Goal: Complete application form: Complete application form

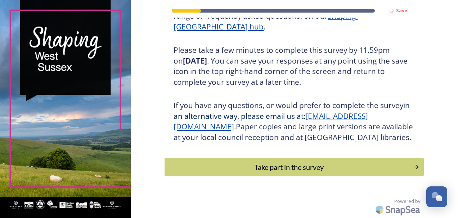
scroll to position [127, 0]
click at [272, 166] on div "Take part in the survey" at bounding box center [288, 167] width 243 height 11
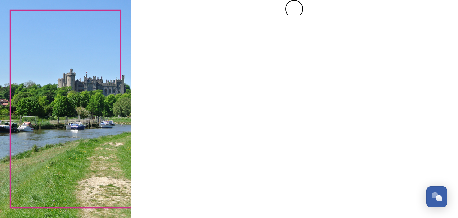
scroll to position [0, 0]
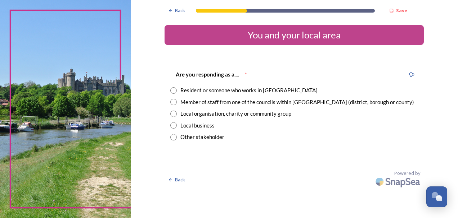
click at [175, 94] on div "Resident or someone who works in [GEOGRAPHIC_DATA]" at bounding box center [294, 90] width 248 height 8
radio input "true"
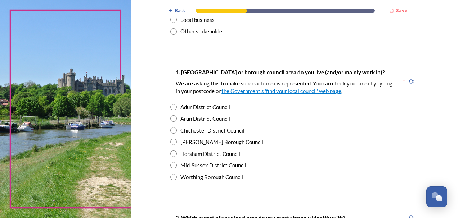
scroll to position [108, 0]
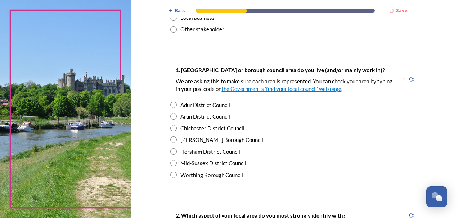
click at [173, 141] on input "radio" at bounding box center [173, 140] width 6 height 6
radio input "true"
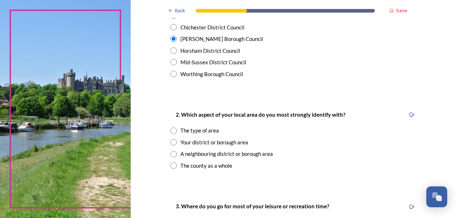
scroll to position [216, 0]
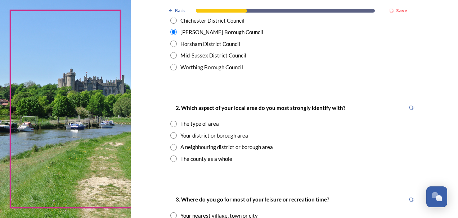
click at [171, 136] on input "radio" at bounding box center [173, 135] width 6 height 6
radio input "true"
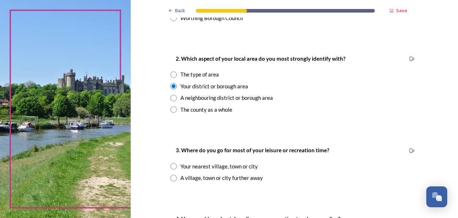
scroll to position [324, 0]
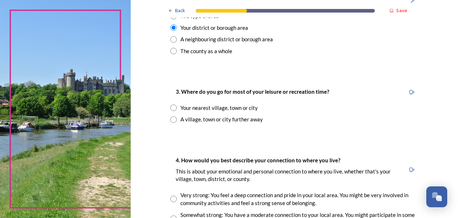
click at [171, 108] on input "radio" at bounding box center [173, 108] width 6 height 6
radio input "true"
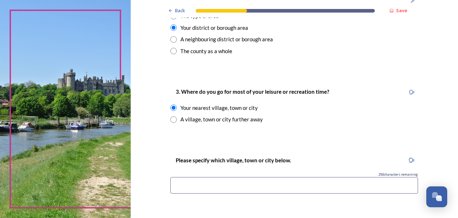
scroll to position [360, 0]
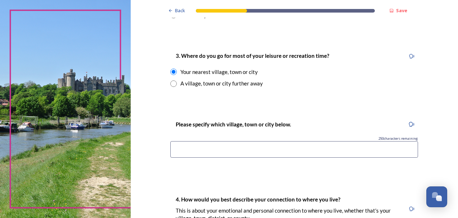
click at [230, 151] on input at bounding box center [294, 149] width 248 height 17
type input "[PERSON_NAME]"
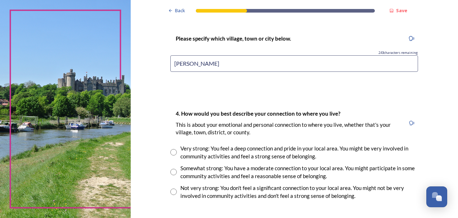
scroll to position [468, 0]
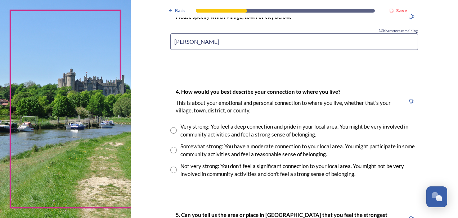
click at [170, 131] on input "radio" at bounding box center [173, 130] width 6 height 6
radio input "true"
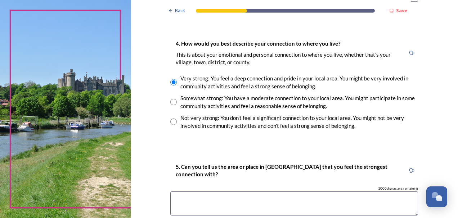
scroll to position [540, 0]
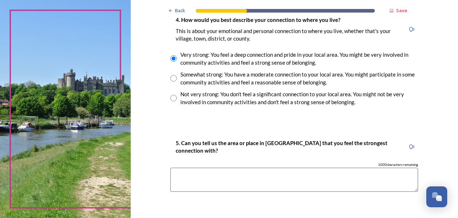
click at [209, 181] on textarea at bounding box center [294, 180] width 248 height 24
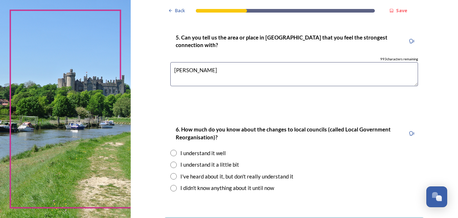
scroll to position [648, 0]
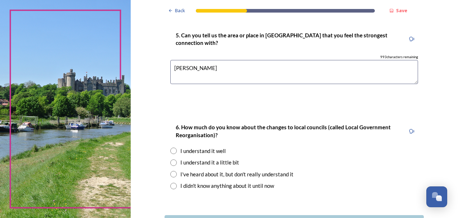
type textarea "[PERSON_NAME]"
click at [170, 164] on input "radio" at bounding box center [173, 163] width 6 height 6
radio input "true"
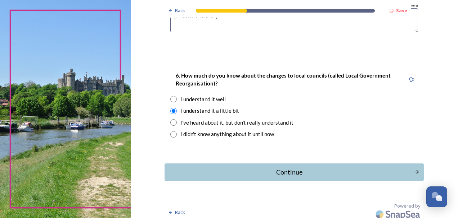
scroll to position [703, 0]
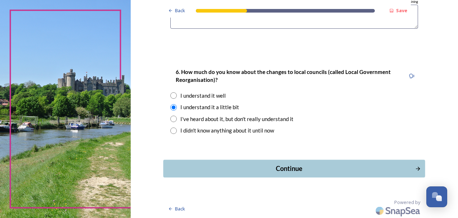
click at [284, 168] on div "Continue" at bounding box center [289, 169] width 244 height 10
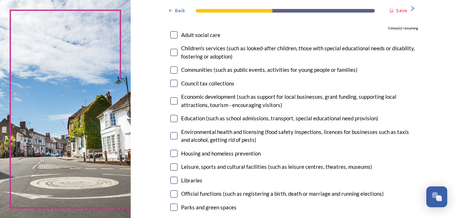
scroll to position [108, 0]
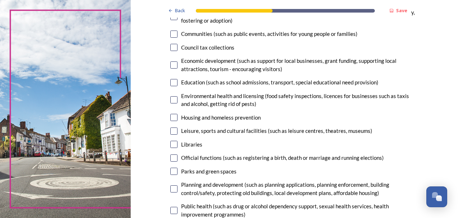
click at [172, 132] on input "checkbox" at bounding box center [173, 131] width 7 height 7
checkbox input "true"
click at [170, 172] on input "checkbox" at bounding box center [173, 171] width 7 height 7
checkbox input "true"
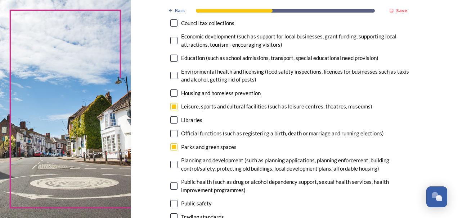
scroll to position [144, 0]
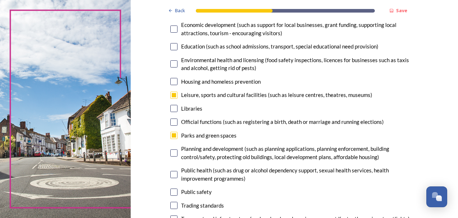
click at [172, 154] on input "checkbox" at bounding box center [173, 153] width 7 height 7
checkbox input "true"
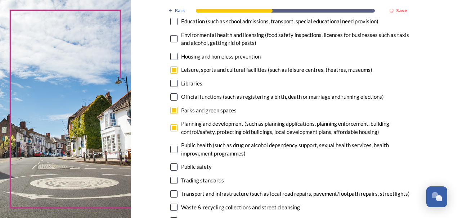
scroll to position [216, 0]
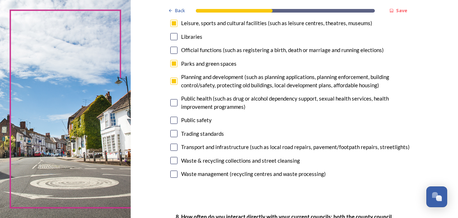
click at [171, 148] on input "checkbox" at bounding box center [173, 147] width 7 height 7
checkbox input "true"
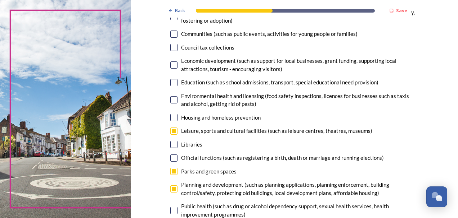
scroll to position [72, 0]
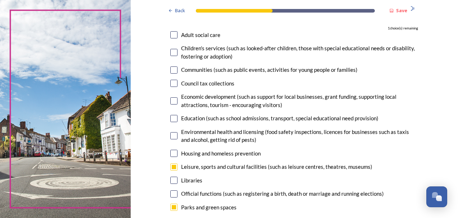
click at [174, 100] on input "checkbox" at bounding box center [173, 101] width 7 height 7
checkbox input "true"
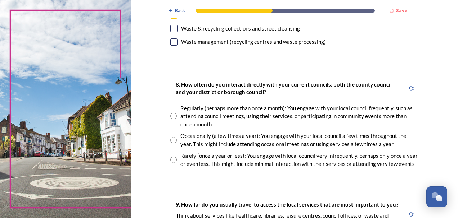
scroll to position [360, 0]
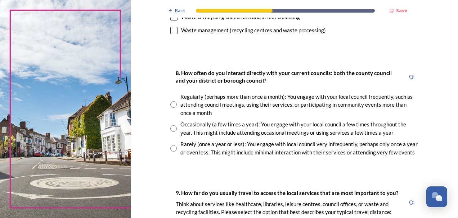
click at [170, 127] on input "radio" at bounding box center [173, 129] width 6 height 6
radio input "true"
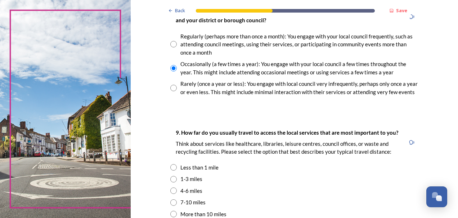
scroll to position [432, 0]
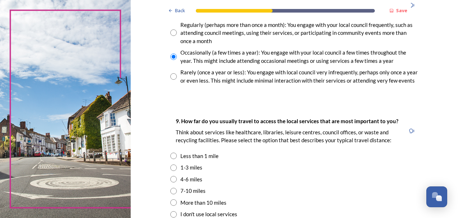
click at [171, 169] on input "radio" at bounding box center [173, 168] width 6 height 6
radio input "true"
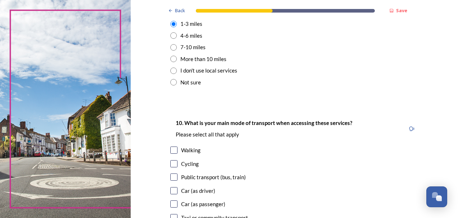
scroll to position [612, 0]
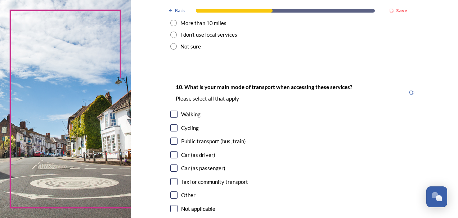
click at [171, 113] on input "checkbox" at bounding box center [173, 114] width 7 height 7
checkbox input "true"
click at [173, 130] on input "checkbox" at bounding box center [173, 128] width 7 height 7
checkbox input "true"
click at [172, 143] on input "checkbox" at bounding box center [173, 141] width 7 height 7
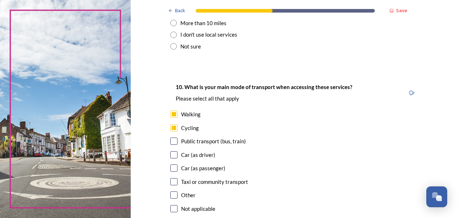
checkbox input "true"
click at [172, 156] on input "checkbox" at bounding box center [173, 155] width 7 height 7
checkbox input "true"
click at [171, 171] on input "checkbox" at bounding box center [173, 168] width 7 height 7
checkbox input "true"
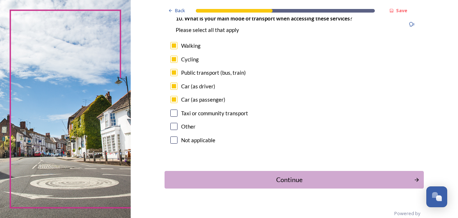
scroll to position [684, 0]
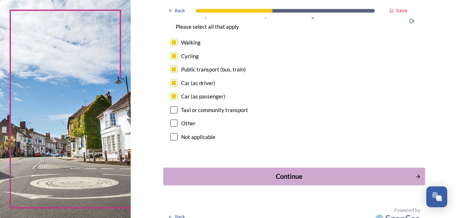
click at [288, 174] on div "Continue" at bounding box center [289, 177] width 244 height 10
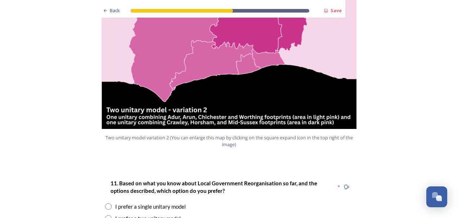
scroll to position [864, 0]
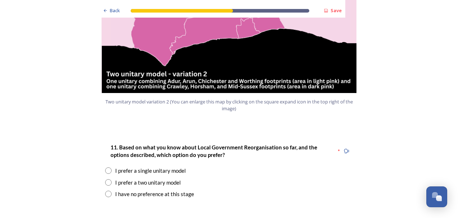
click at [106, 168] on input "radio" at bounding box center [108, 171] width 6 height 6
radio input "true"
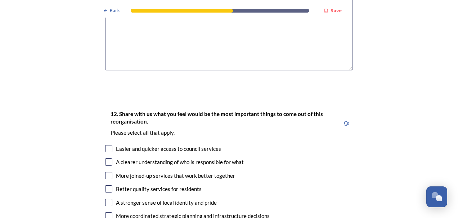
scroll to position [1152, 0]
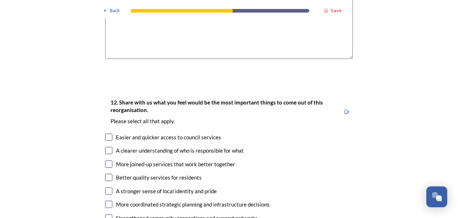
click at [108, 161] on input "checkbox" at bounding box center [108, 164] width 7 height 7
checkbox input "true"
click at [105, 188] on input "checkbox" at bounding box center [108, 191] width 7 height 7
checkbox input "true"
click at [105, 201] on input "checkbox" at bounding box center [108, 204] width 7 height 7
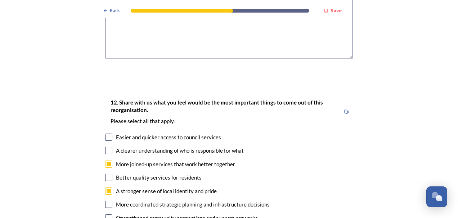
checkbox input "true"
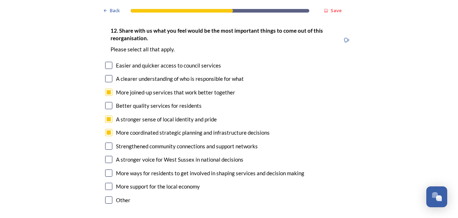
scroll to position [1188, 0]
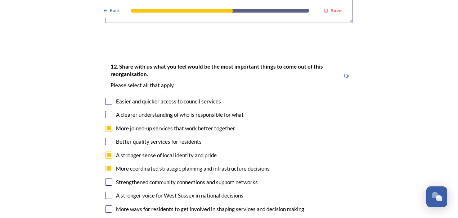
click at [106, 111] on input "checkbox" at bounding box center [108, 114] width 7 height 7
checkbox input "true"
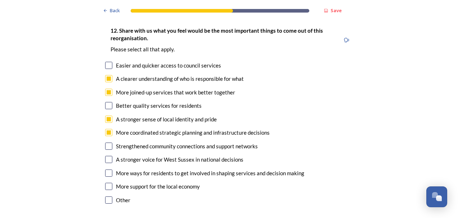
click at [105, 170] on input "checkbox" at bounding box center [108, 173] width 7 height 7
checkbox input "true"
click at [105, 183] on input "checkbox" at bounding box center [108, 186] width 7 height 7
checkbox input "true"
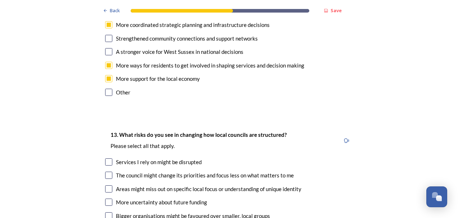
scroll to position [1368, 0]
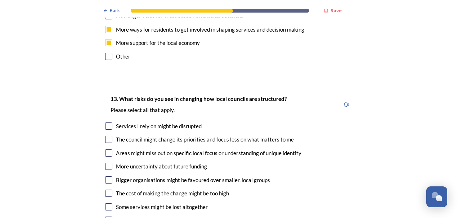
click at [105, 123] on input "checkbox" at bounding box center [108, 126] width 7 height 7
checkbox input "true"
click at [108, 136] on input "checkbox" at bounding box center [108, 139] width 7 height 7
checkbox input "true"
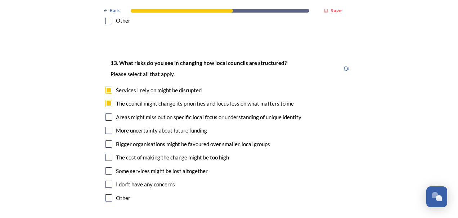
click at [105, 114] on input "checkbox" at bounding box center [108, 117] width 7 height 7
checkbox input "true"
click at [107, 154] on input "checkbox" at bounding box center [108, 157] width 7 height 7
checkbox input "true"
click at [106, 168] on input "checkbox" at bounding box center [108, 171] width 7 height 7
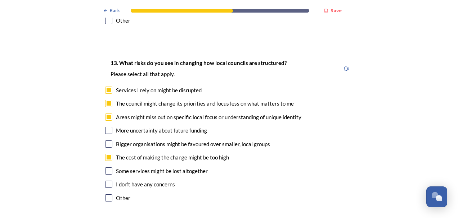
checkbox input "true"
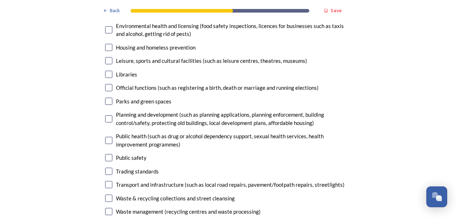
scroll to position [1800, 0]
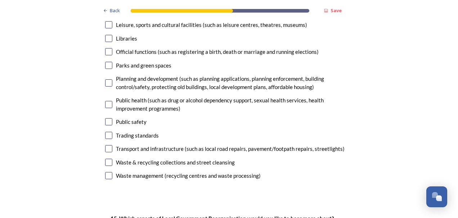
click at [107, 145] on input "checkbox" at bounding box center [108, 148] width 7 height 7
checkbox input "true"
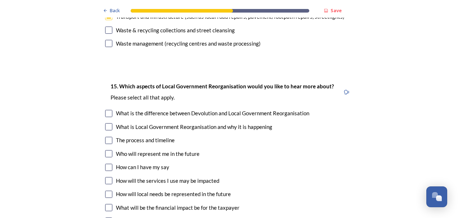
scroll to position [1944, 0]
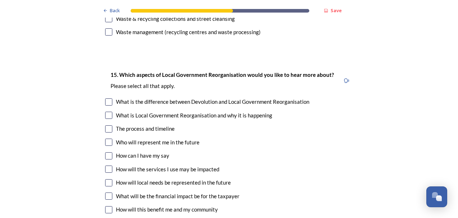
click at [106, 126] on input "checkbox" at bounding box center [108, 129] width 7 height 7
checkbox input "true"
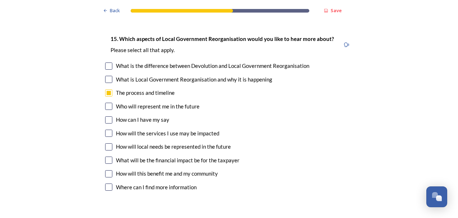
click at [105, 144] on input "checkbox" at bounding box center [108, 147] width 7 height 7
checkbox input "true"
click at [106, 171] on input "checkbox" at bounding box center [108, 174] width 7 height 7
checkbox input "true"
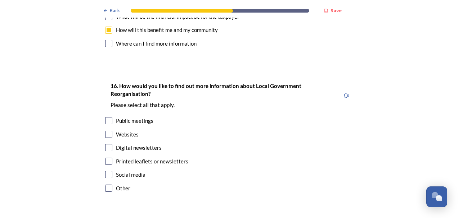
scroll to position [2160, 0]
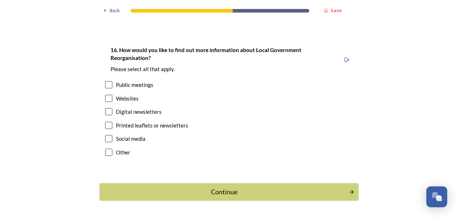
click at [108, 95] on input "checkbox" at bounding box center [108, 98] width 7 height 7
checkbox input "true"
click at [105, 108] on input "checkbox" at bounding box center [108, 111] width 7 height 7
checkbox input "true"
click at [107, 122] on input "checkbox" at bounding box center [108, 125] width 7 height 7
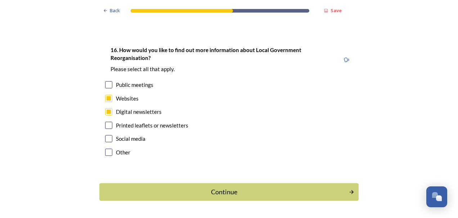
checkbox input "true"
click at [205, 188] on div "Continue" at bounding box center [224, 193] width 244 height 10
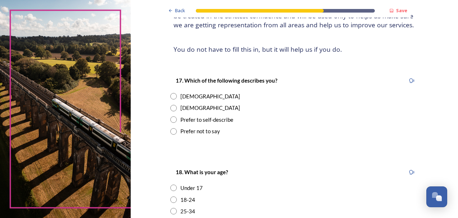
scroll to position [108, 0]
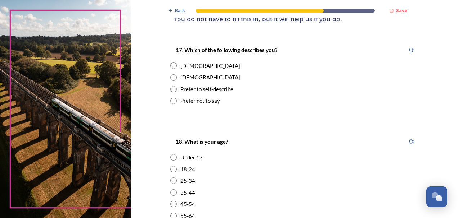
click at [171, 78] on input "radio" at bounding box center [173, 78] width 6 height 6
radio input "true"
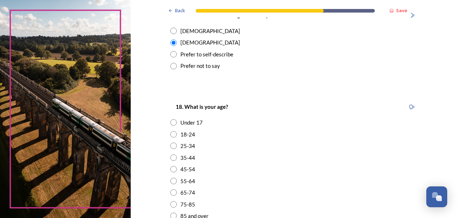
scroll to position [216, 0]
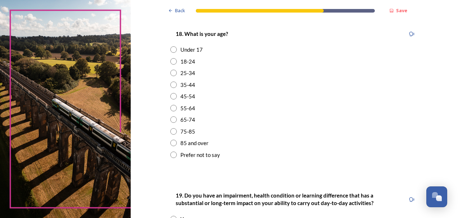
click at [173, 107] on input "radio" at bounding box center [173, 108] width 6 height 6
radio input "true"
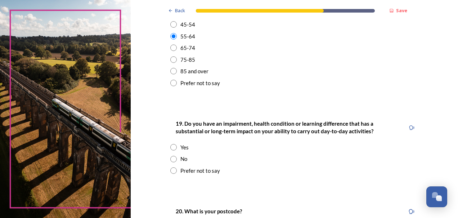
scroll to position [324, 0]
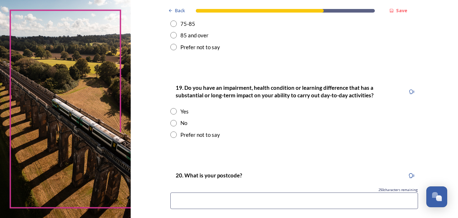
click at [171, 123] on input "radio" at bounding box center [173, 123] width 6 height 6
radio input "true"
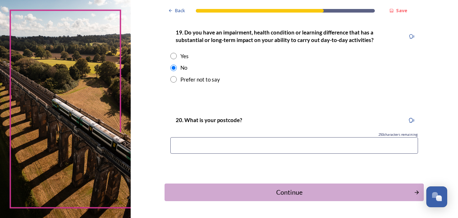
scroll to position [396, 0]
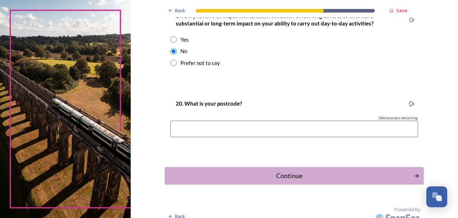
click at [228, 133] on input at bounding box center [294, 129] width 248 height 17
type input "RH10 7SB"
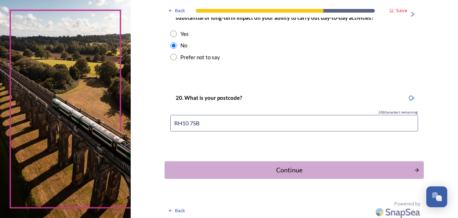
scroll to position [403, 0]
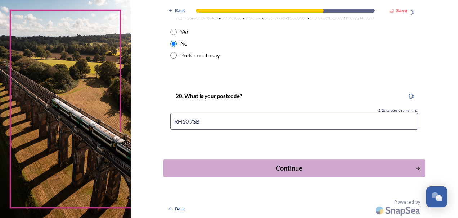
click at [288, 166] on div "Continue" at bounding box center [289, 169] width 244 height 10
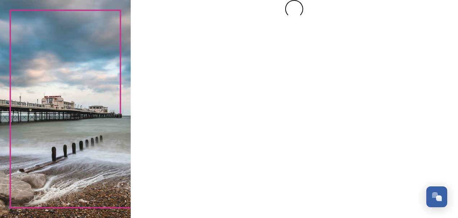
scroll to position [0, 0]
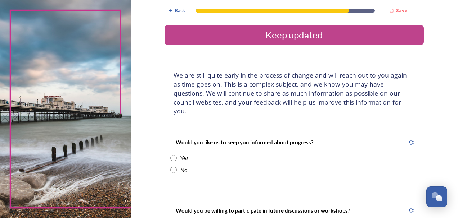
click at [172, 155] on input "radio" at bounding box center [173, 158] width 6 height 6
radio input "true"
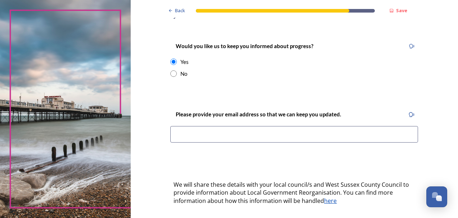
scroll to position [108, 0]
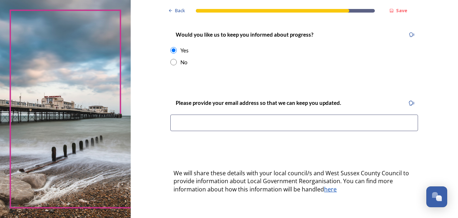
click at [265, 115] on input at bounding box center [294, 123] width 248 height 17
type input "[EMAIL_ADDRESS][DOMAIN_NAME]"
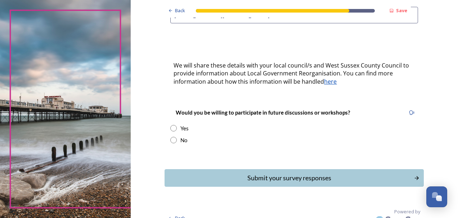
scroll to position [217, 0]
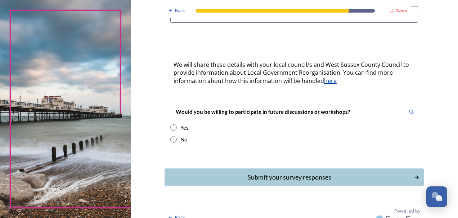
click at [171, 136] on input "radio" at bounding box center [173, 139] width 6 height 6
radio input "true"
click at [285, 173] on div "Submit your survey responses" at bounding box center [289, 178] width 244 height 10
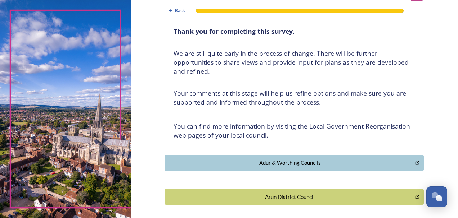
scroll to position [0, 0]
